Goal: Information Seeking & Learning: Learn about a topic

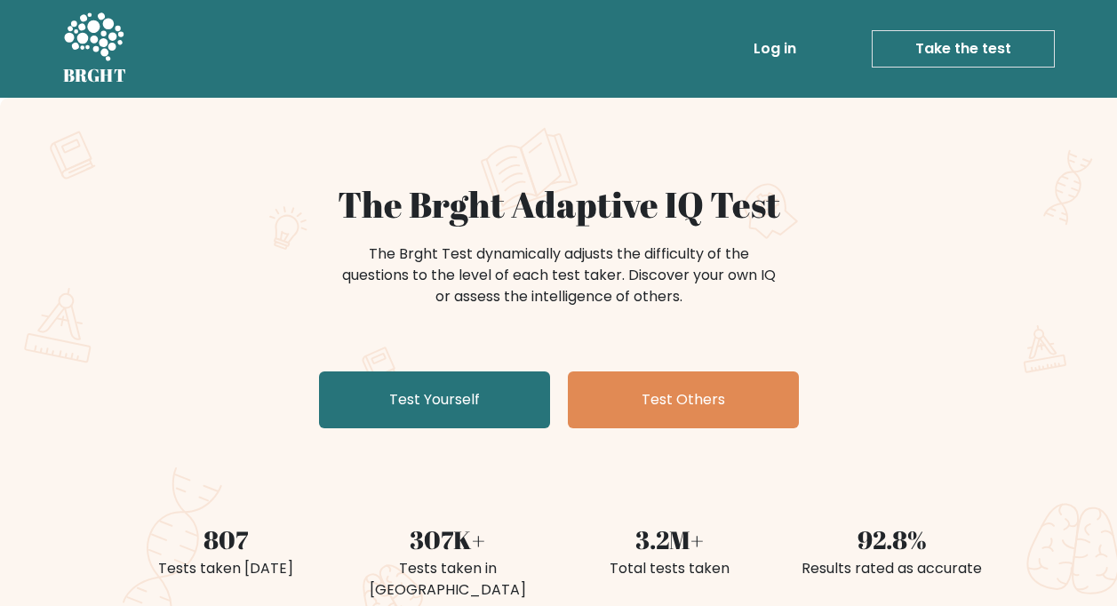
click at [80, 46] on icon at bounding box center [93, 38] width 61 height 53
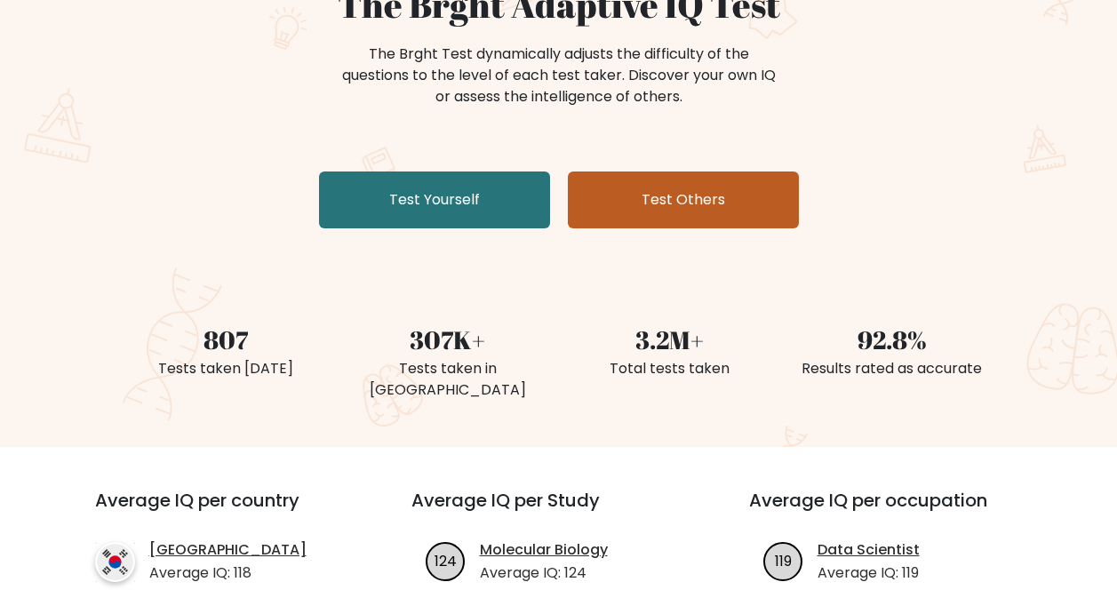
scroll to position [89, 0]
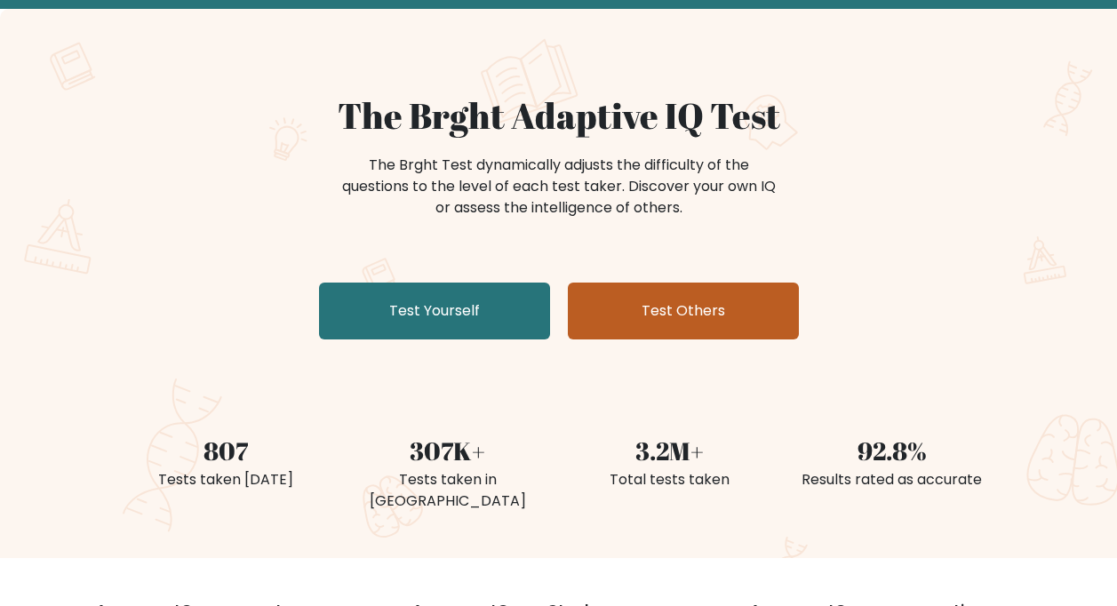
click at [721, 309] on link "Test Others" at bounding box center [683, 311] width 231 height 57
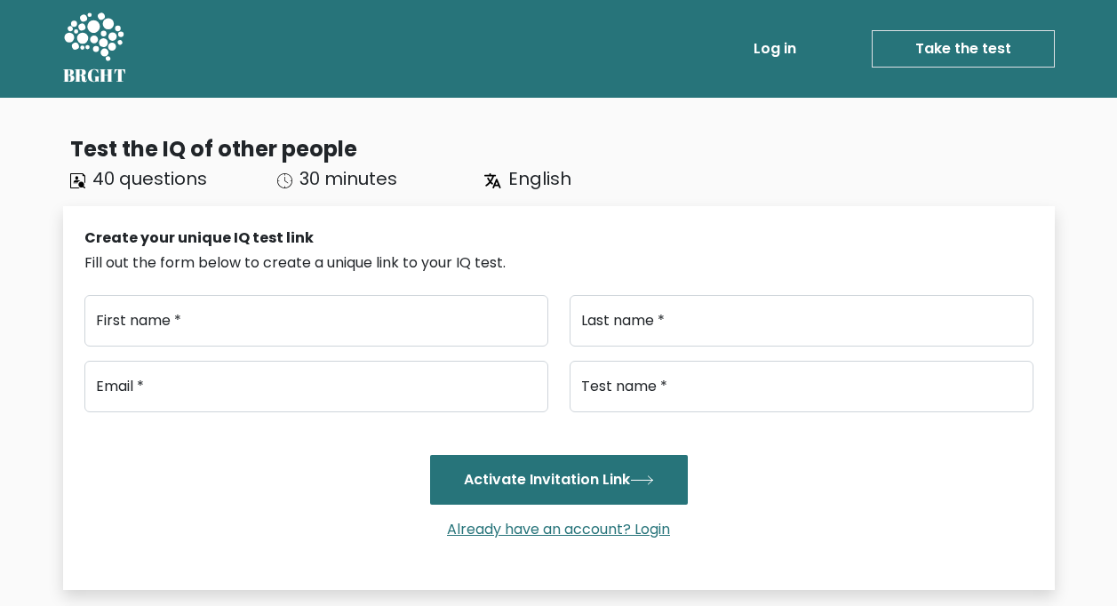
click at [110, 66] on h5 "BRGHT" at bounding box center [95, 75] width 64 height 21
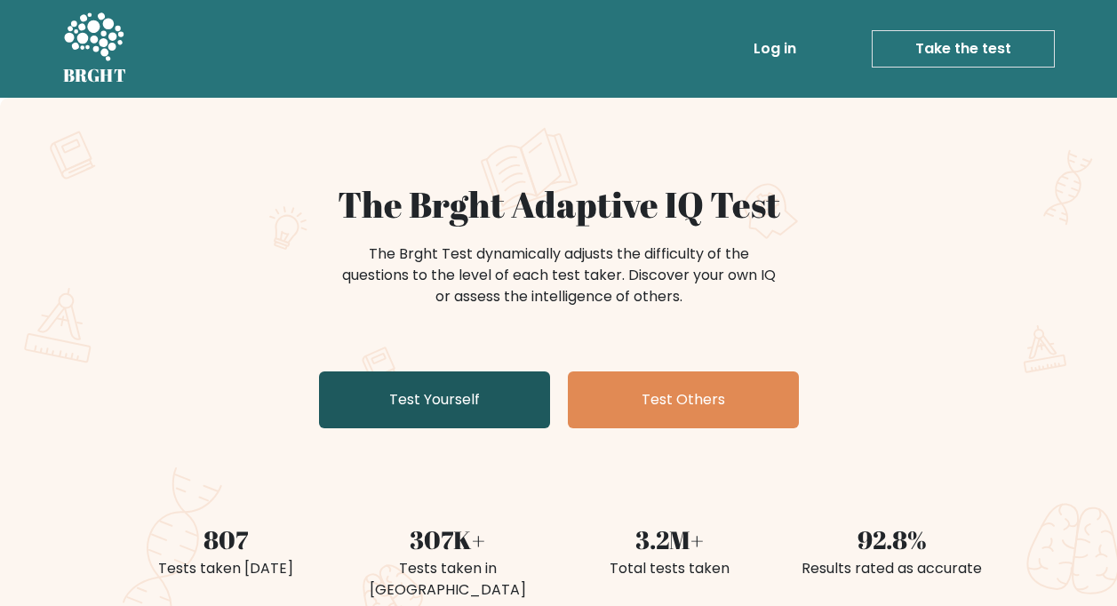
click at [438, 383] on link "Test Yourself" at bounding box center [434, 399] width 231 height 57
